Goal: Information Seeking & Learning: Learn about a topic

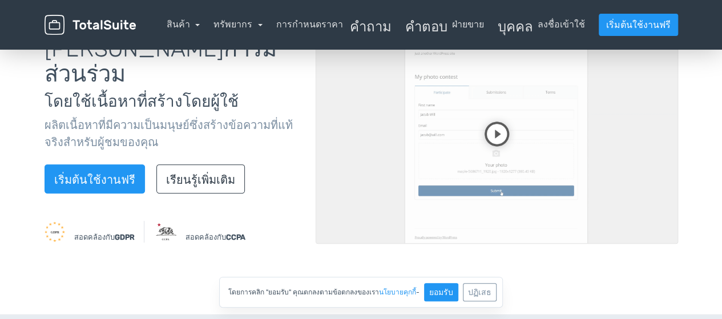
scroll to position [152, 0]
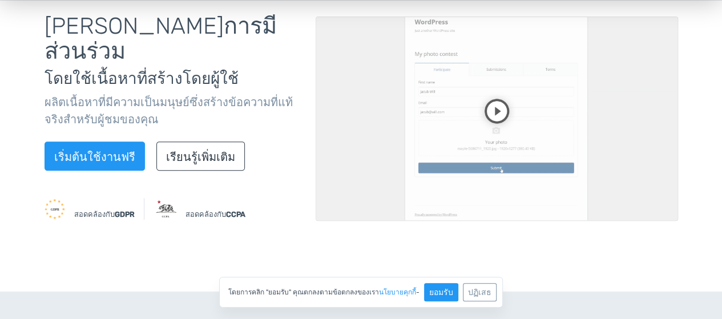
click at [484, 112] on video at bounding box center [497, 119] width 363 height 204
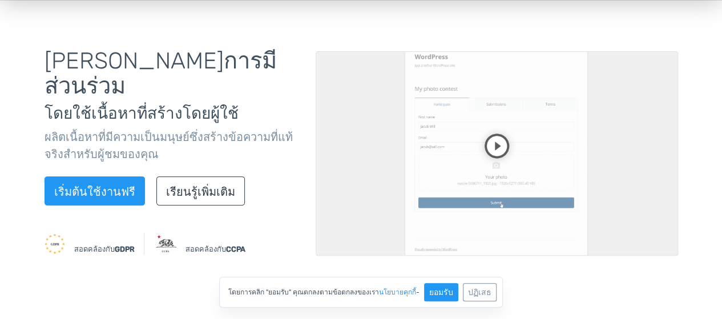
scroll to position [114, 0]
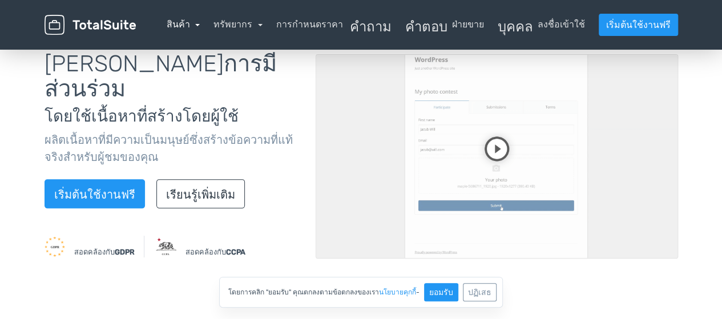
click at [191, 23] on link "สินค้า" at bounding box center [184, 24] width 34 height 11
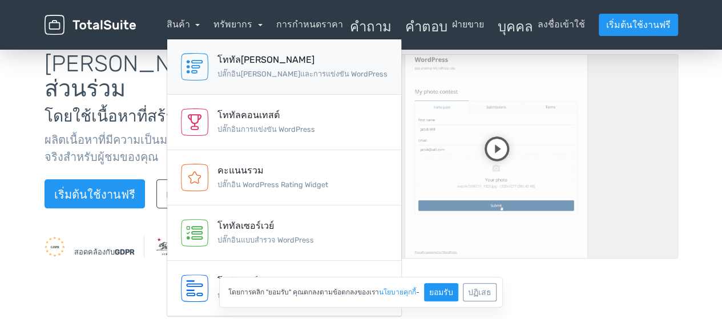
click at [243, 53] on link "โททัลโพล ปลั๊กอินโพลและการแข่งขัน WordPress" at bounding box center [284, 66] width 234 height 55
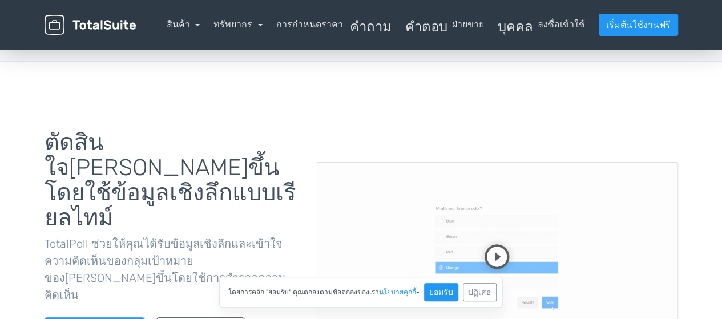
scroll to position [152, 0]
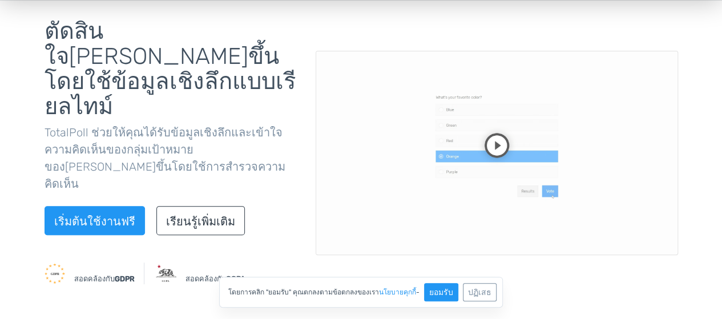
click at [455, 110] on video at bounding box center [497, 153] width 363 height 204
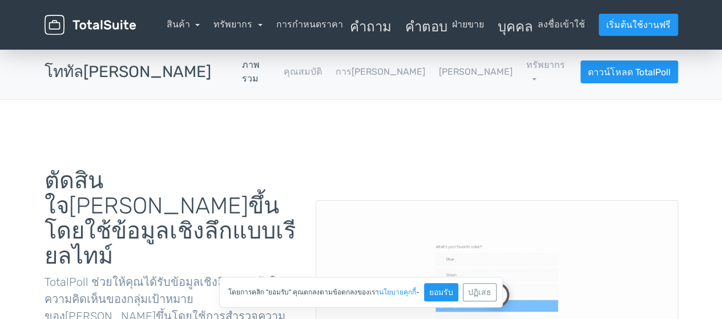
scroll to position [0, 0]
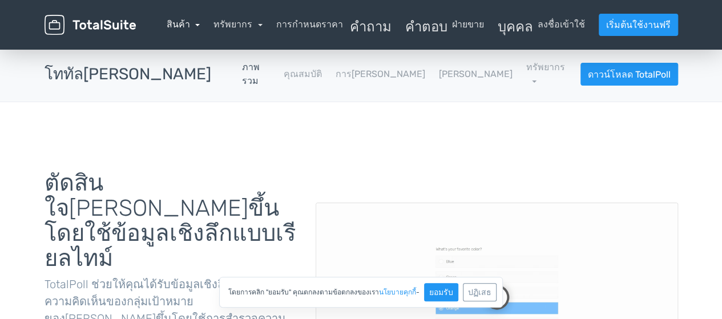
click at [192, 26] on link "สินค้า" at bounding box center [184, 24] width 34 height 11
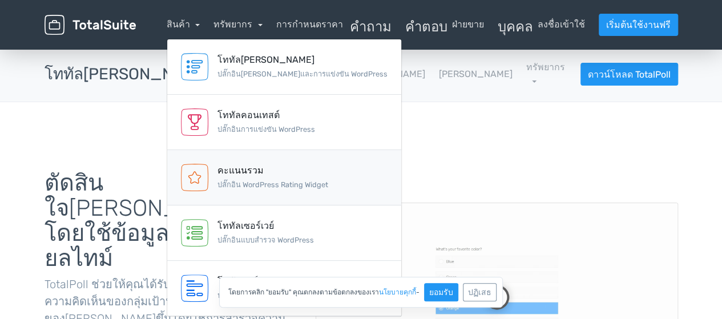
click at [254, 182] on font "ปลั๊กอิน WordPress Rating Widget" at bounding box center [273, 184] width 111 height 9
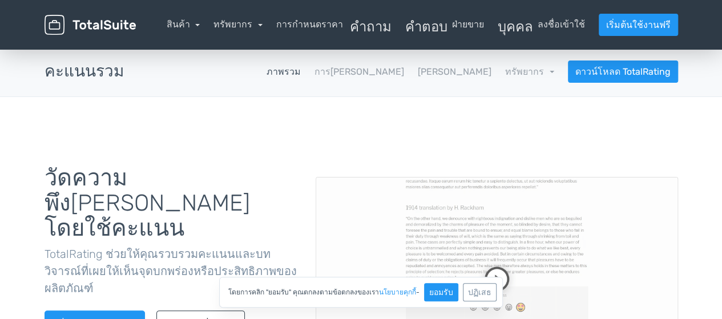
click at [433, 200] on video at bounding box center [497, 279] width 363 height 204
click at [190, 25] on link "สินค้า" at bounding box center [184, 24] width 34 height 11
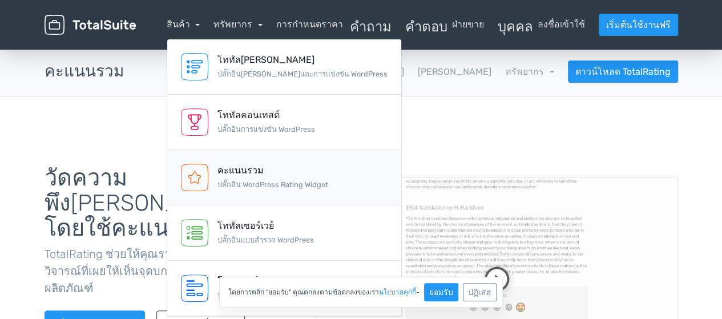
click at [241, 176] on div "คะแนนรวม" at bounding box center [273, 171] width 111 height 14
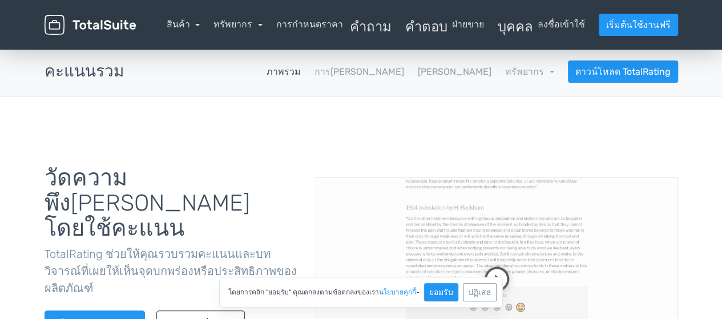
click at [446, 235] on video at bounding box center [497, 279] width 363 height 204
click at [187, 27] on font "สินค้า" at bounding box center [178, 24] width 23 height 11
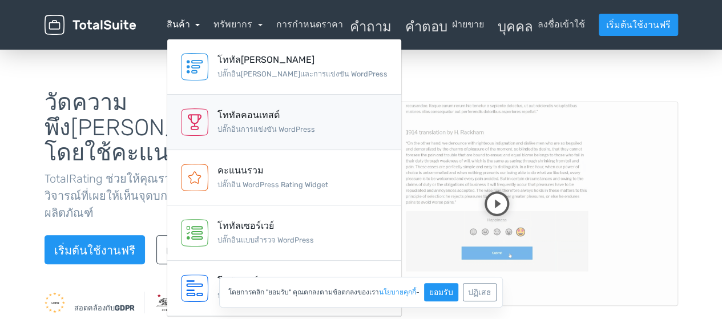
scroll to position [228, 0]
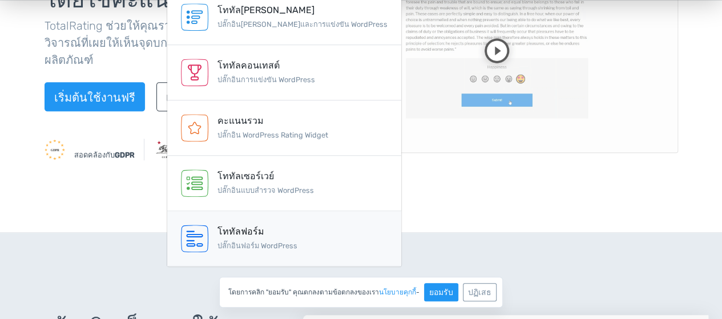
click at [267, 232] on div "โททัลฟอร์ม" at bounding box center [258, 233] width 80 height 14
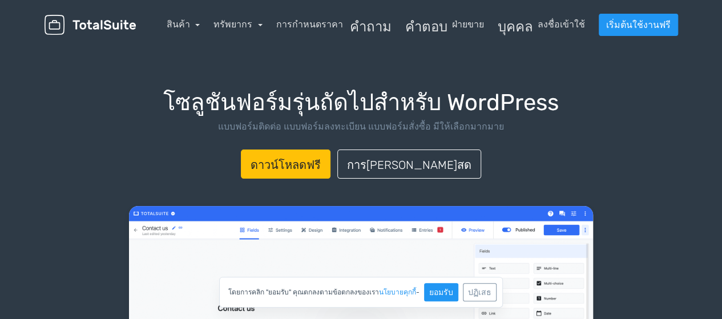
scroll to position [152, 0]
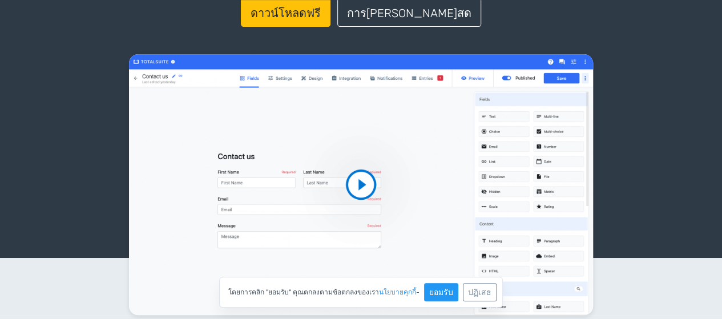
click at [352, 204] on video at bounding box center [361, 184] width 464 height 261
